Goal: Find contact information: Find contact information

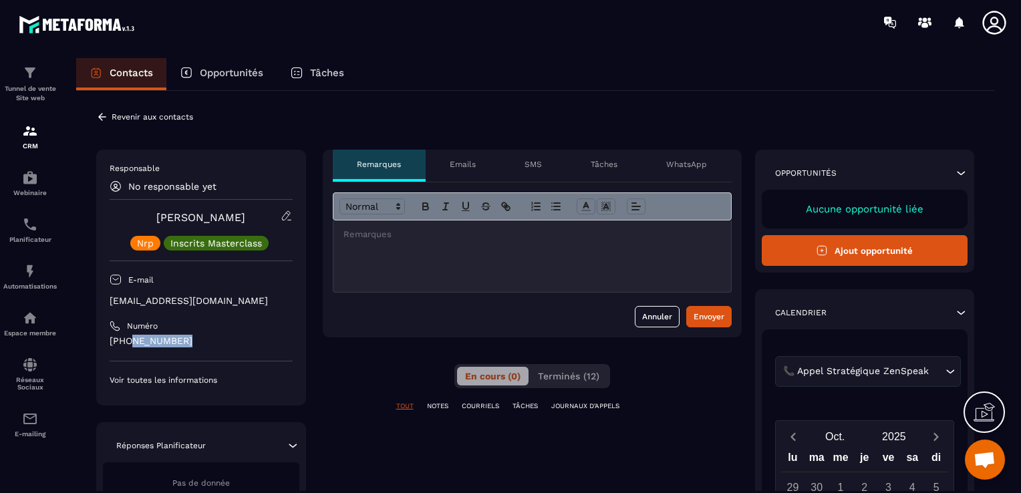
drag, startPoint x: 187, startPoint y: 338, endPoint x: 131, endPoint y: 339, distance: 56.2
click at [131, 339] on p "[PHONE_NUMBER]" at bounding box center [201, 341] width 183 height 13
drag, startPoint x: 266, startPoint y: 301, endPoint x: 112, endPoint y: 301, distance: 154.4
click at [112, 301] on p "[EMAIL_ADDRESS][DOMAIN_NAME]" at bounding box center [201, 301] width 183 height 13
copy p "[EMAIL_ADDRESS][DOMAIN_NAME]"
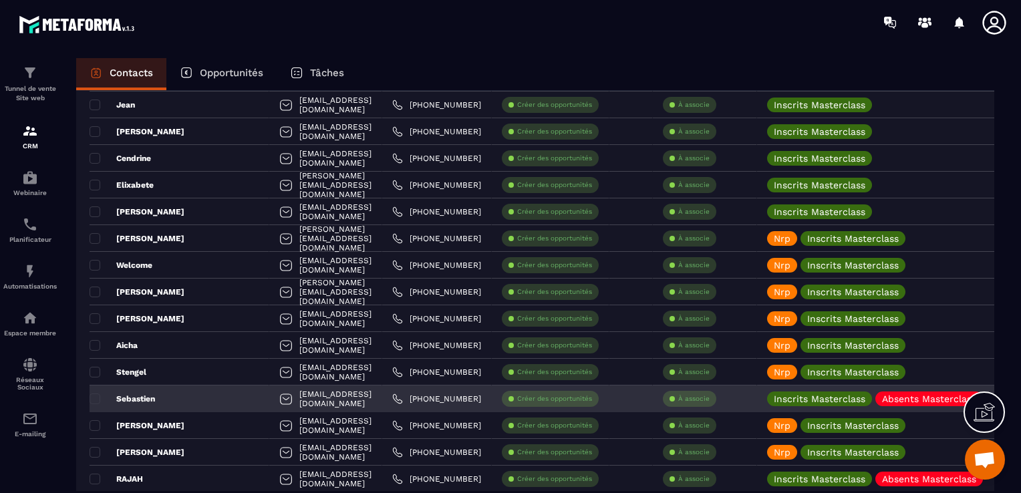
scroll to position [1203, 0]
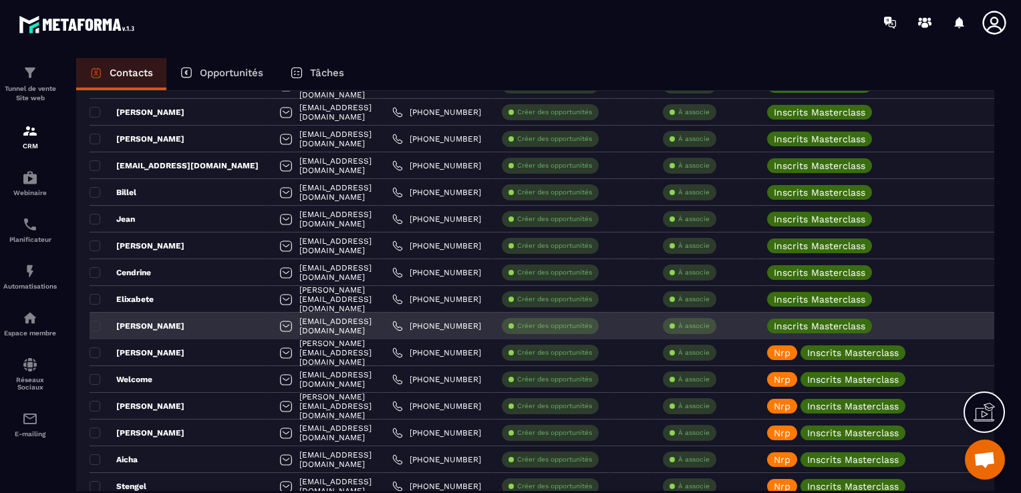
click at [160, 318] on div "[PERSON_NAME]" at bounding box center [180, 326] width 180 height 27
